Goal: Information Seeking & Learning: Learn about a topic

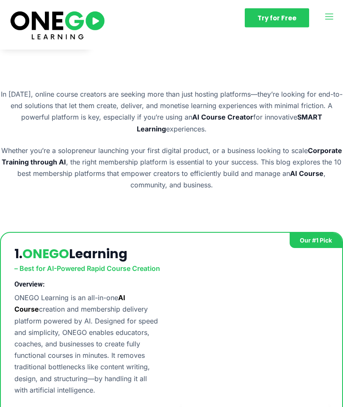
scroll to position [218, 0]
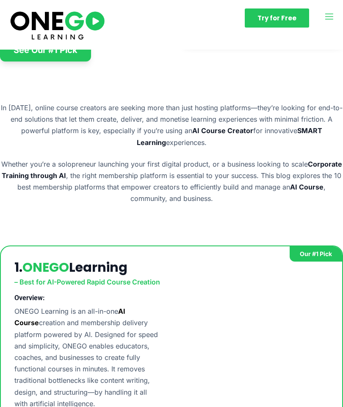
click at [330, 19] on icon "open-menu" at bounding box center [329, 16] width 11 height 11
click at [334, 15] on icon "open-menu" at bounding box center [329, 16] width 11 height 11
click at [331, 14] on icon "open-menu" at bounding box center [329, 16] width 11 height 11
click at [328, 22] on button "open-menu" at bounding box center [329, 17] width 11 height 13
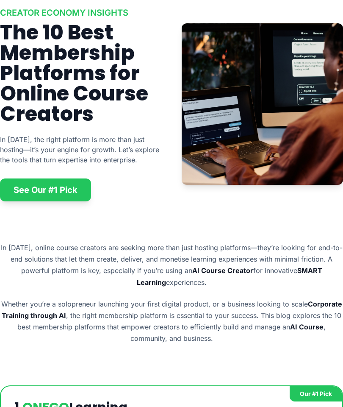
scroll to position [0, 0]
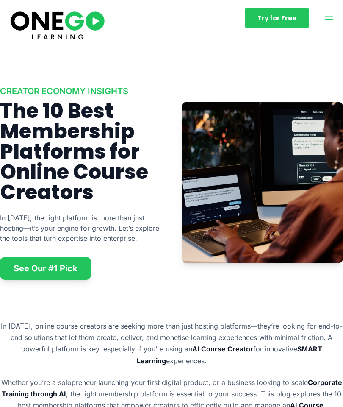
click at [82, 29] on img at bounding box center [57, 24] width 98 height 33
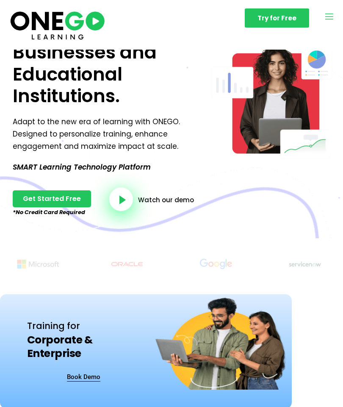
scroll to position [55, 0]
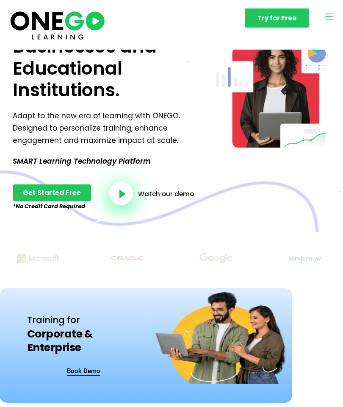
click at [124, 196] on span "video-button" at bounding box center [122, 194] width 8 height 9
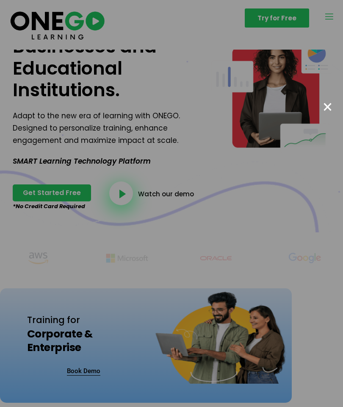
click at [318, 104] on button "×" at bounding box center [328, 106] width 20 height 19
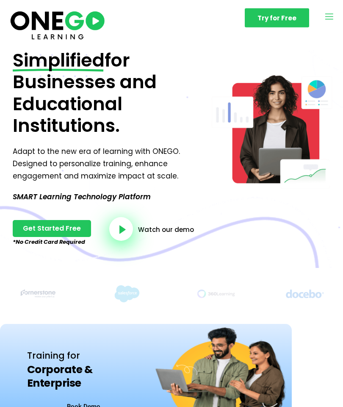
scroll to position [0, 0]
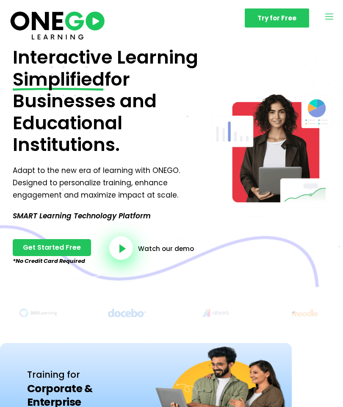
click at [332, 19] on icon "open-menu" at bounding box center [329, 16] width 11 height 11
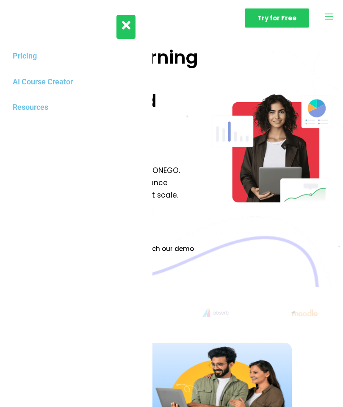
click at [332, 16] on icon "open-menu" at bounding box center [329, 16] width 11 height 11
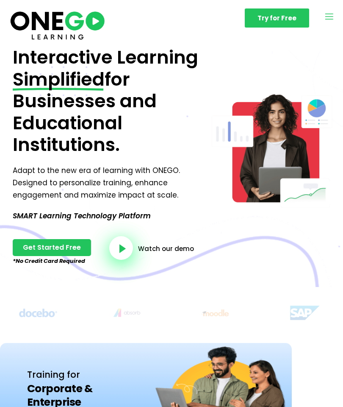
click at [329, 19] on icon "open-menu" at bounding box center [329, 16] width 11 height 11
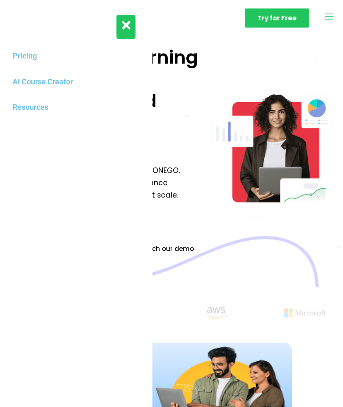
click at [68, 81] on link "AI Course Creator" at bounding box center [76, 82] width 136 height 26
